Goal: Transaction & Acquisition: Obtain resource

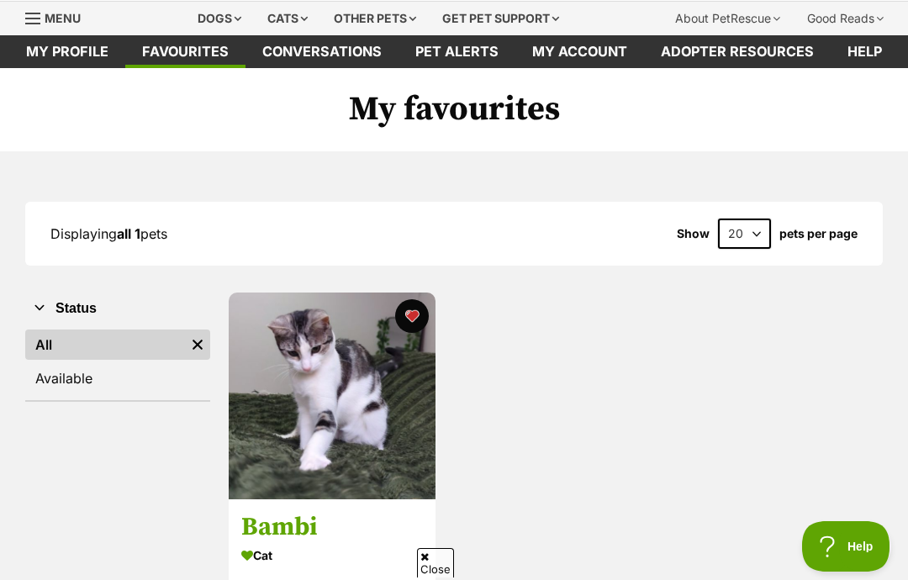
scroll to position [43, 0]
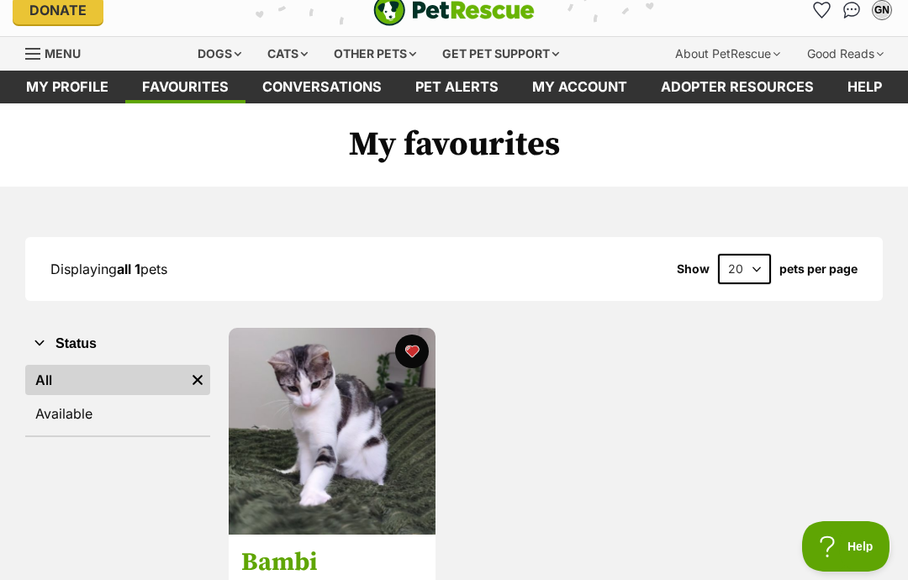
click at [265, 47] on div "Cats" at bounding box center [288, 54] width 64 height 34
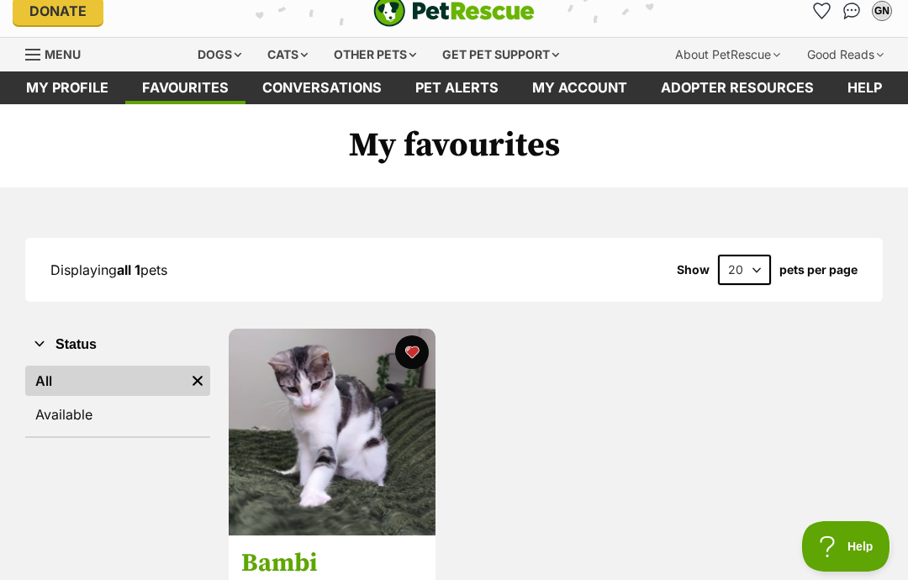
scroll to position [0, 0]
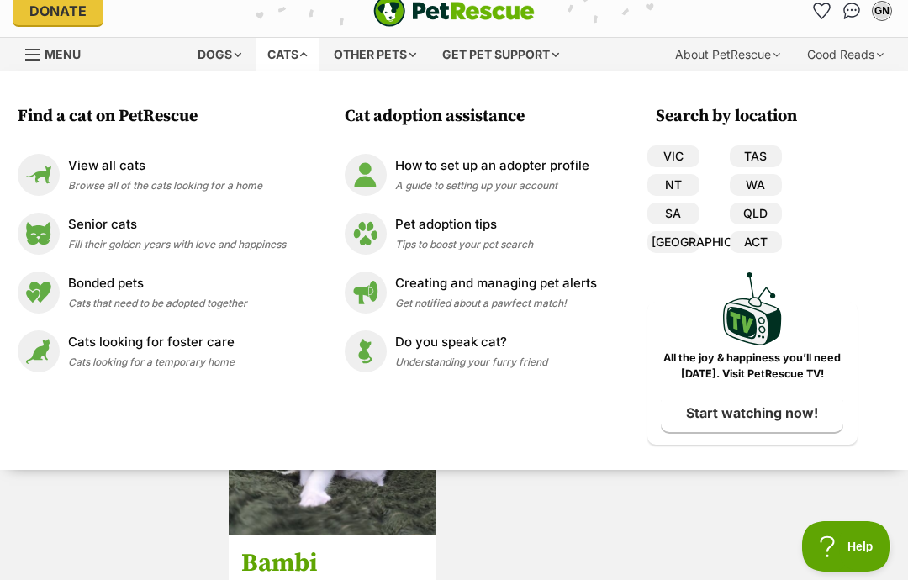
click at [79, 155] on link "View all cats Browse all of the cats looking for a home" at bounding box center [152, 175] width 268 height 42
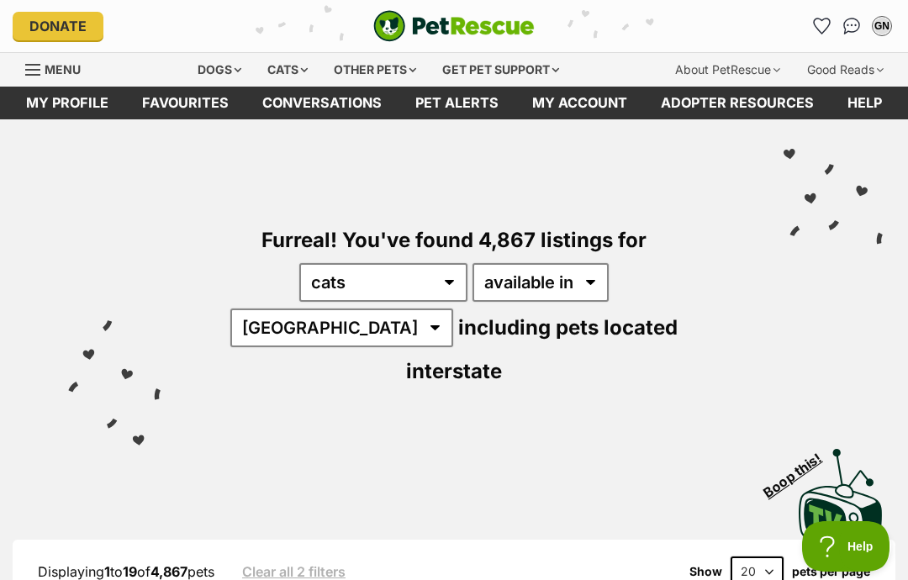
click at [453, 309] on select "Australia ACT NSW NT QLD SA TAS VIC WA" at bounding box center [341, 328] width 223 height 39
select select "VIC"
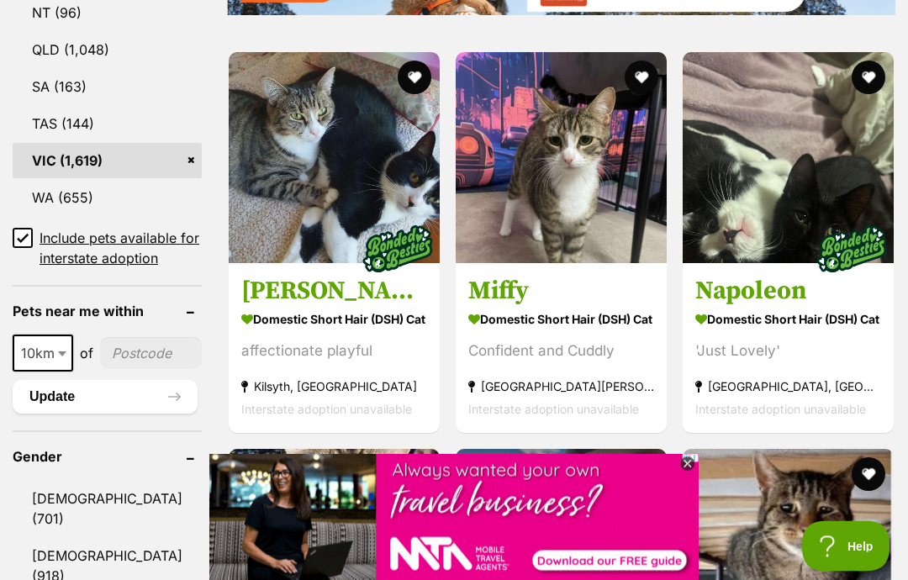
scroll to position [1134, 0]
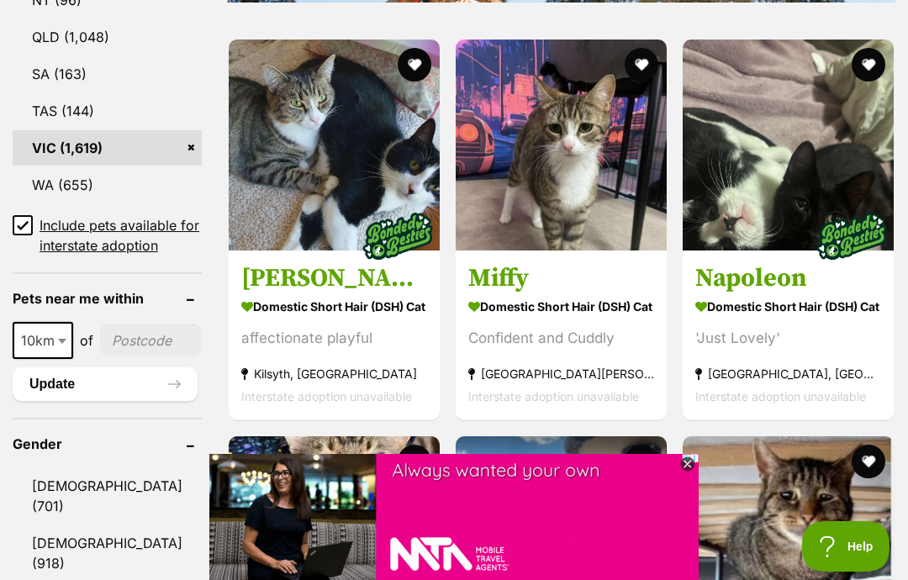
click at [690, 472] on icon at bounding box center [687, 464] width 14 height 14
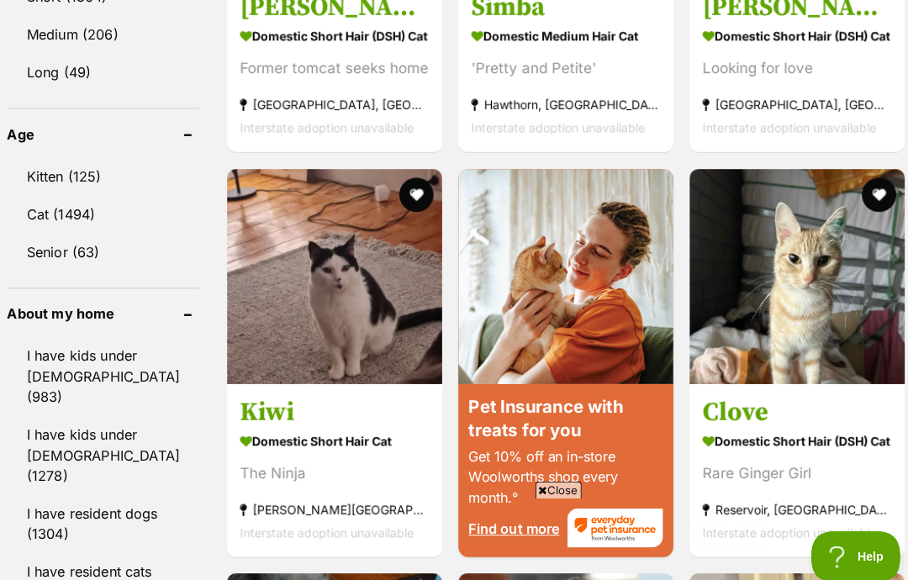
scroll to position [1803, 0]
click at [43, 156] on link "Kitten (125)" at bounding box center [107, 173] width 189 height 35
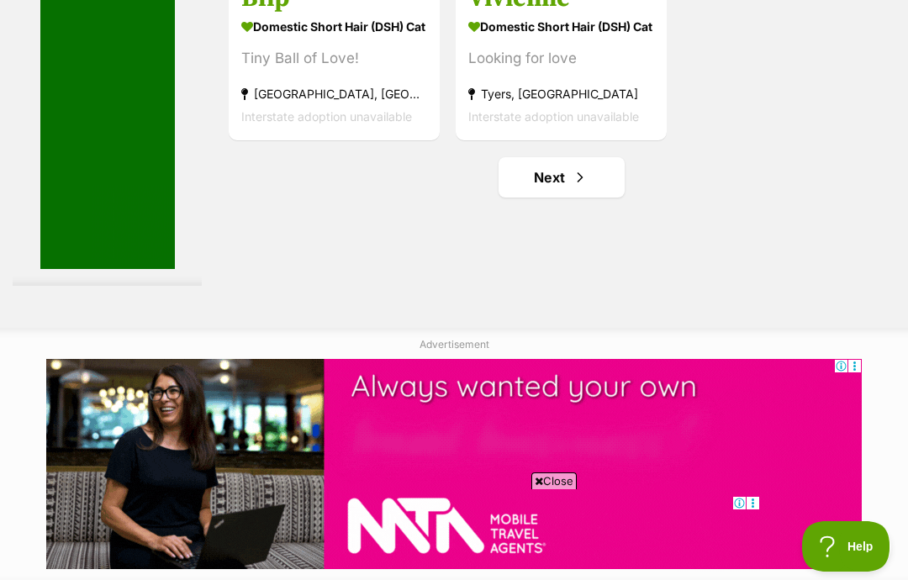
scroll to position [3402, 0]
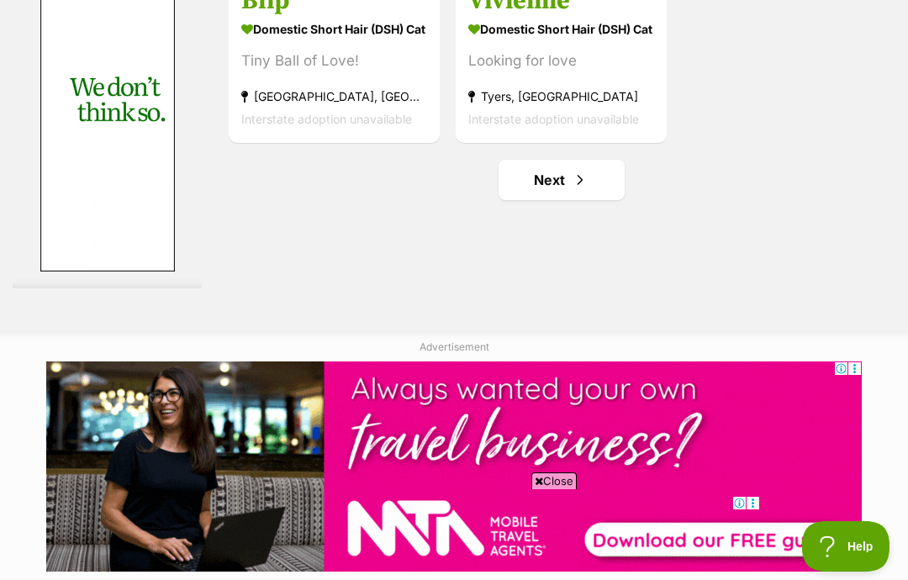
click at [530, 200] on link "Next" at bounding box center [562, 180] width 126 height 40
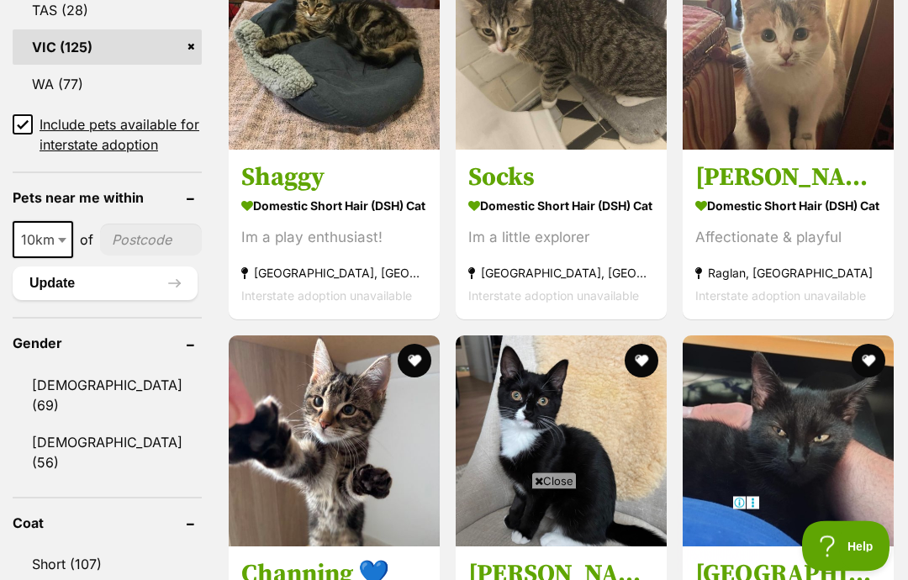
scroll to position [1260, 0]
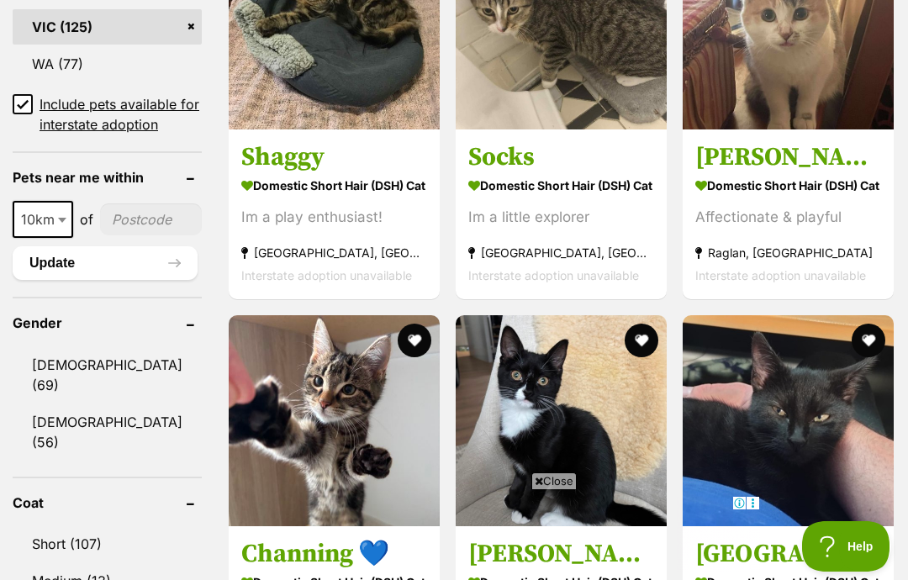
click at [61, 223] on b at bounding box center [62, 220] width 8 height 5
select select "50"
click at [146, 233] on input"] "postcode" at bounding box center [152, 219] width 99 height 32
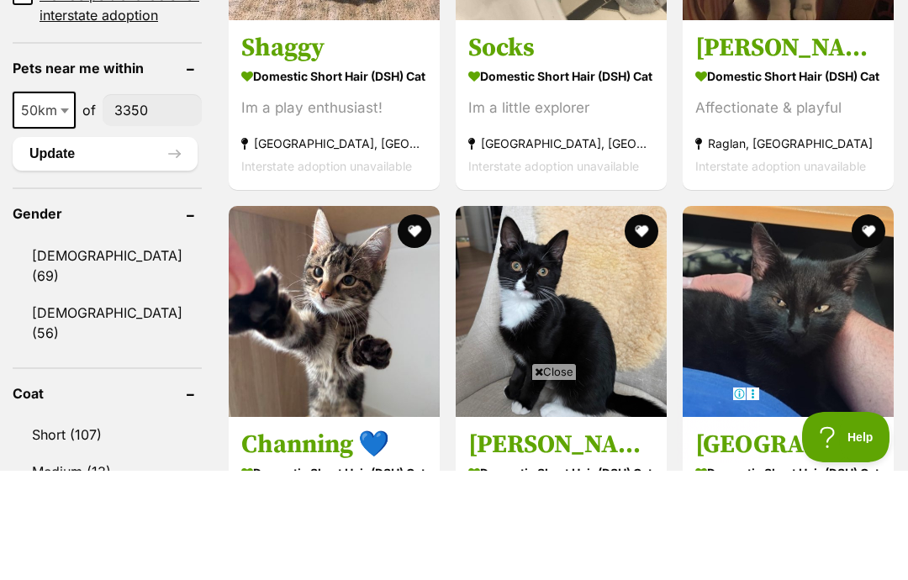
type input"] "3350"
click at [74, 246] on button "Update" at bounding box center [105, 263] width 185 height 34
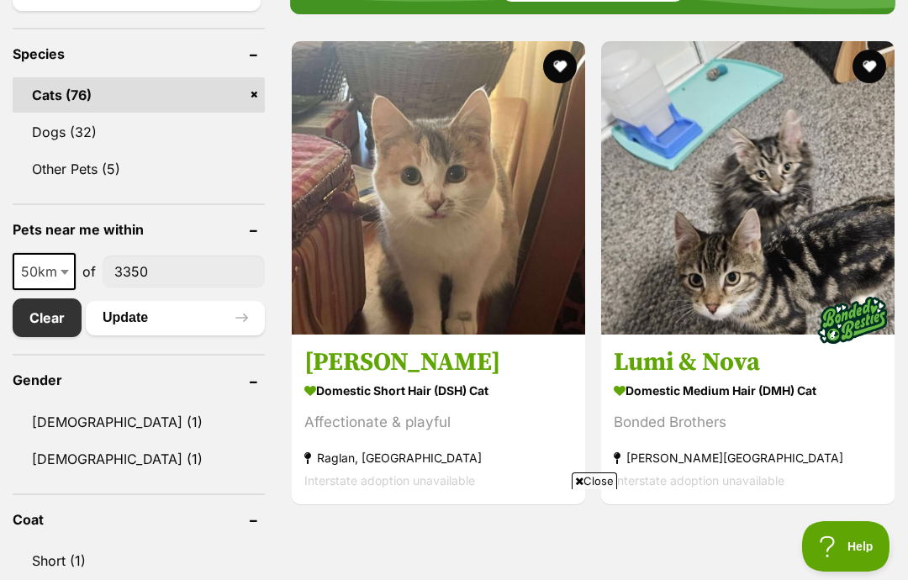
scroll to position [712, 0]
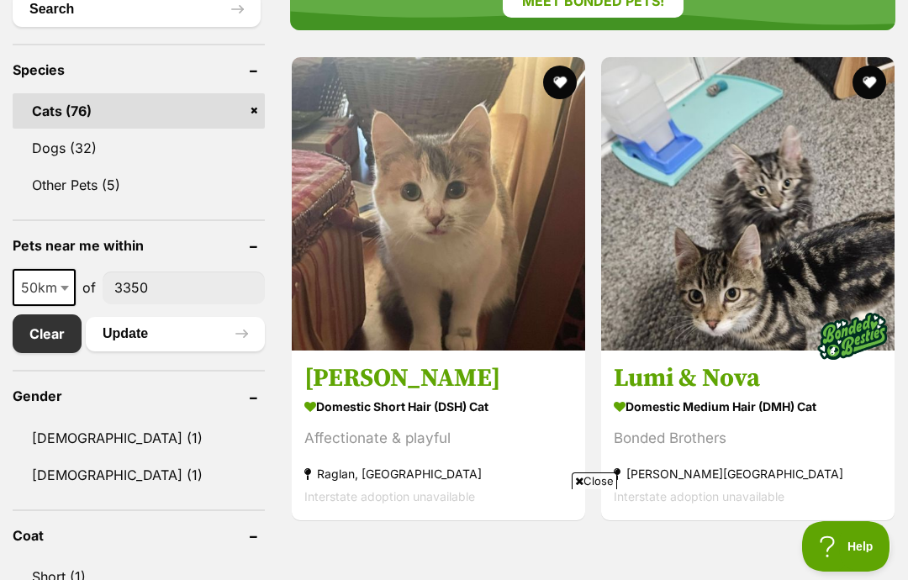
click at [58, 329] on link "Clear" at bounding box center [47, 333] width 69 height 39
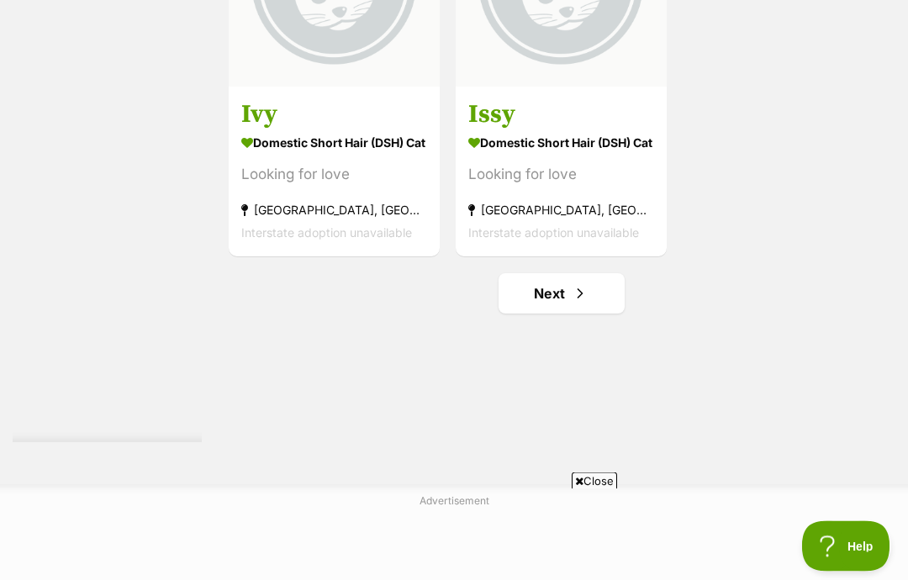
scroll to position [3289, 0]
click at [572, 304] on span "Next page" at bounding box center [580, 293] width 17 height 20
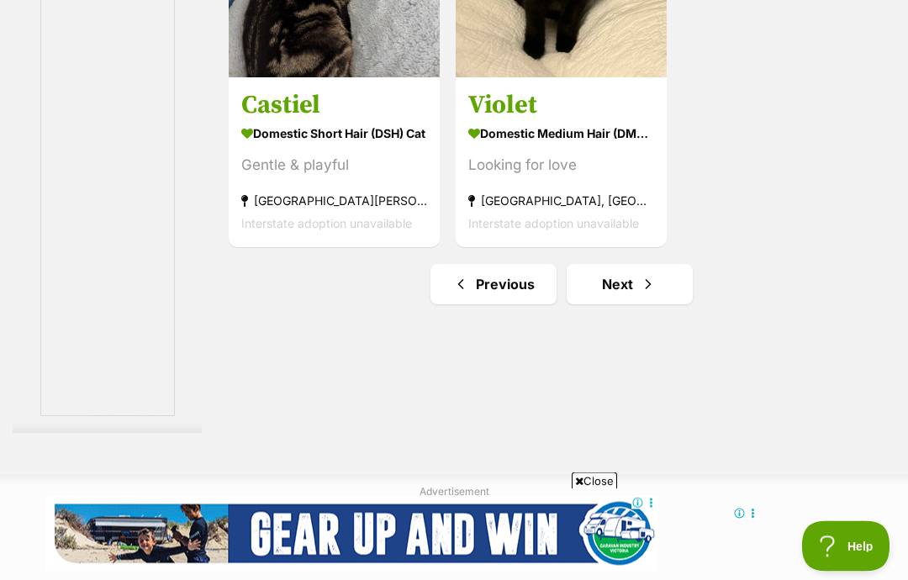
scroll to position [3324, 0]
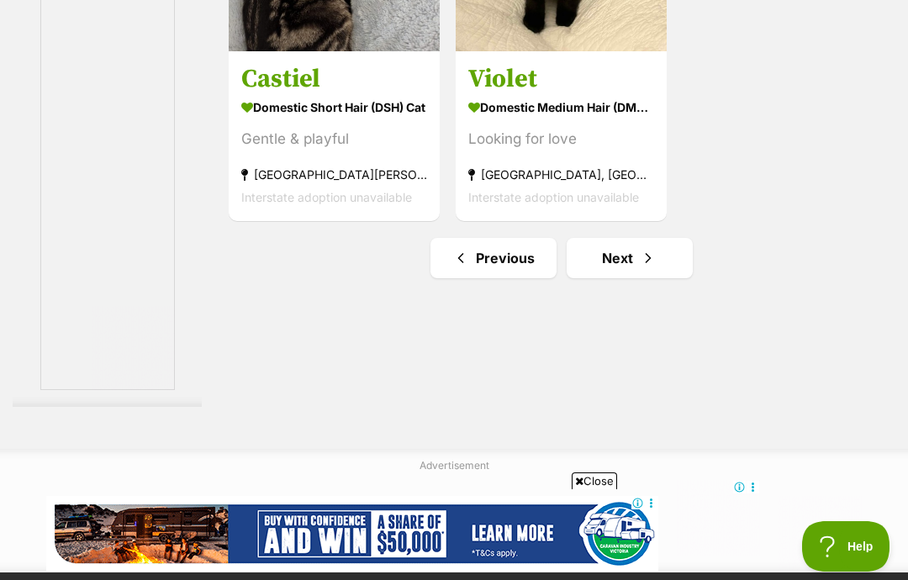
click at [640, 268] on span "Next page" at bounding box center [648, 258] width 17 height 20
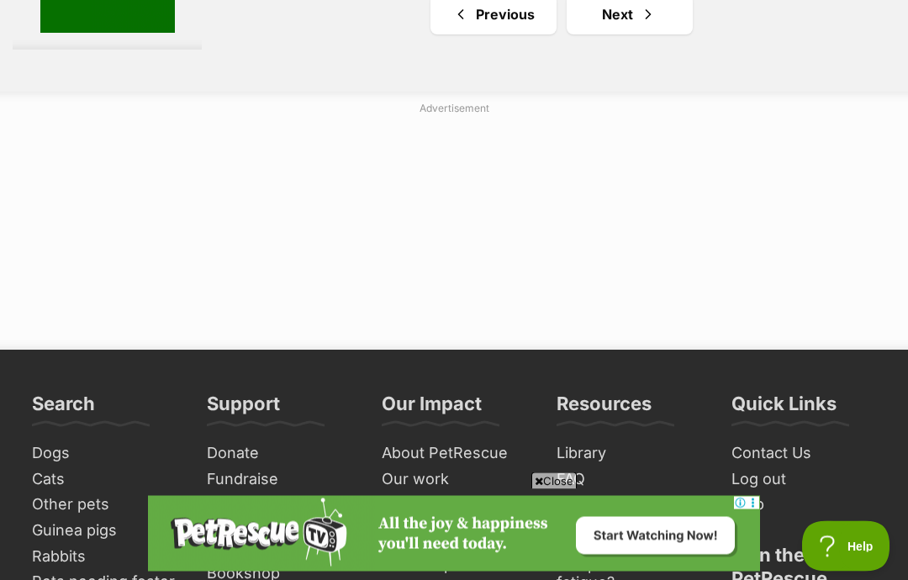
scroll to position [3748, 0]
click at [638, 34] on link "Next" at bounding box center [630, 14] width 126 height 40
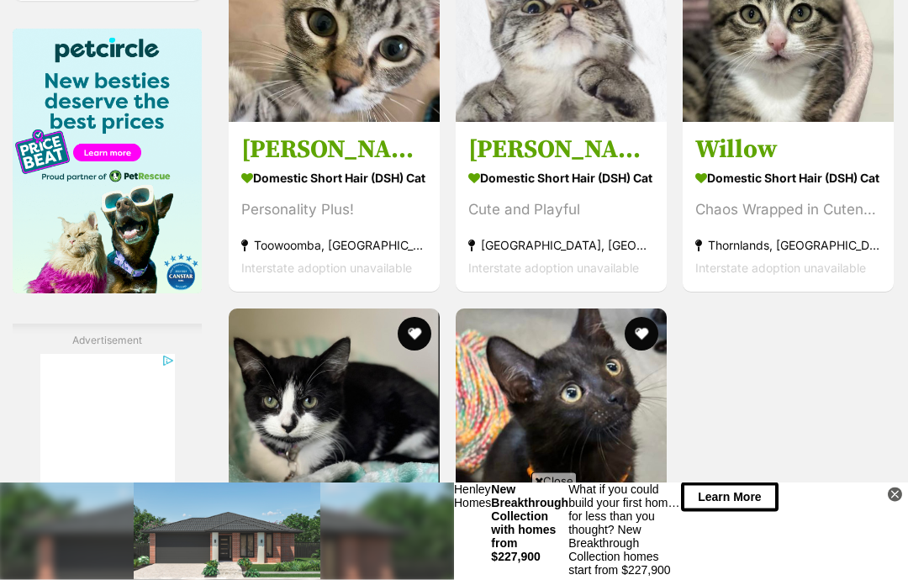
scroll to position [2856, 0]
click at [789, 116] on img at bounding box center [788, 16] width 211 height 211
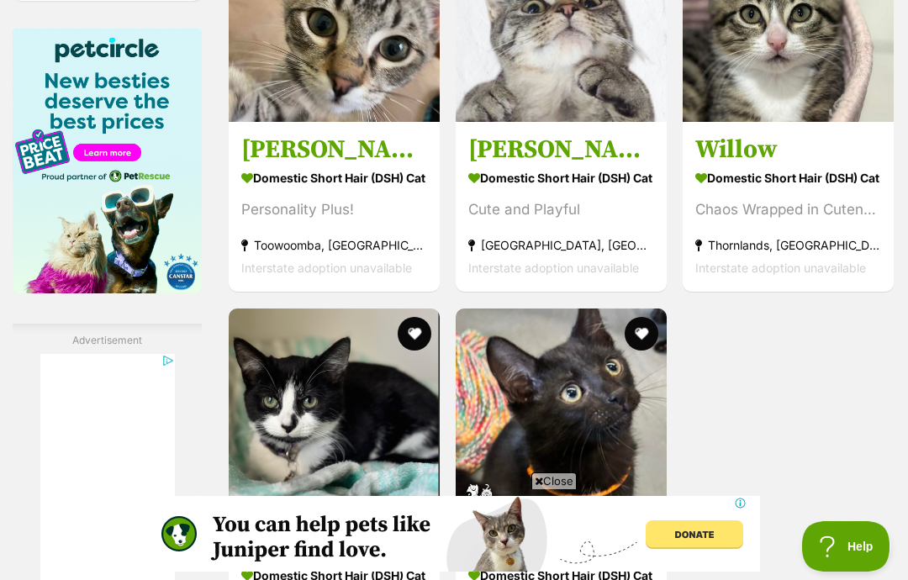
scroll to position [0, 0]
